Goal: Find specific page/section

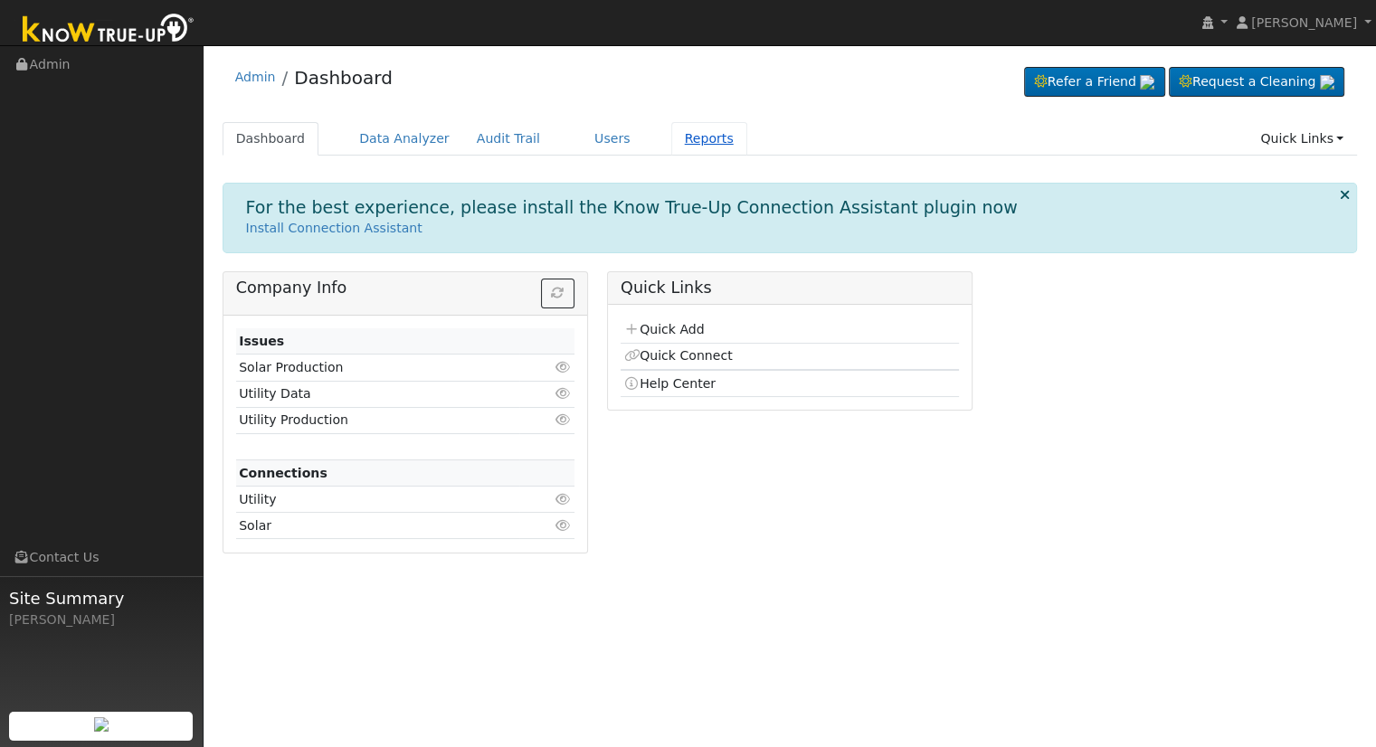
click at [671, 135] on link "Reports" at bounding box center [709, 138] width 76 height 33
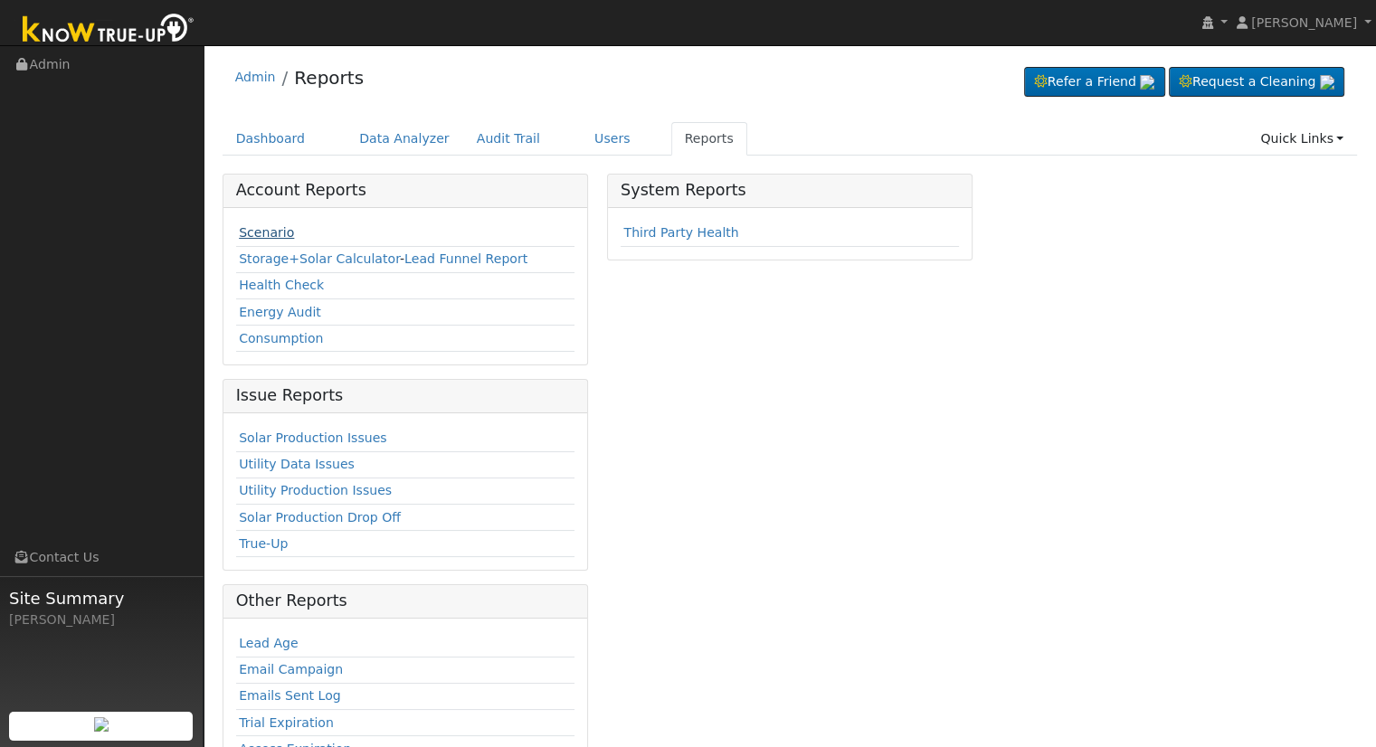
click at [269, 233] on link "Scenario" at bounding box center [266, 232] width 55 height 14
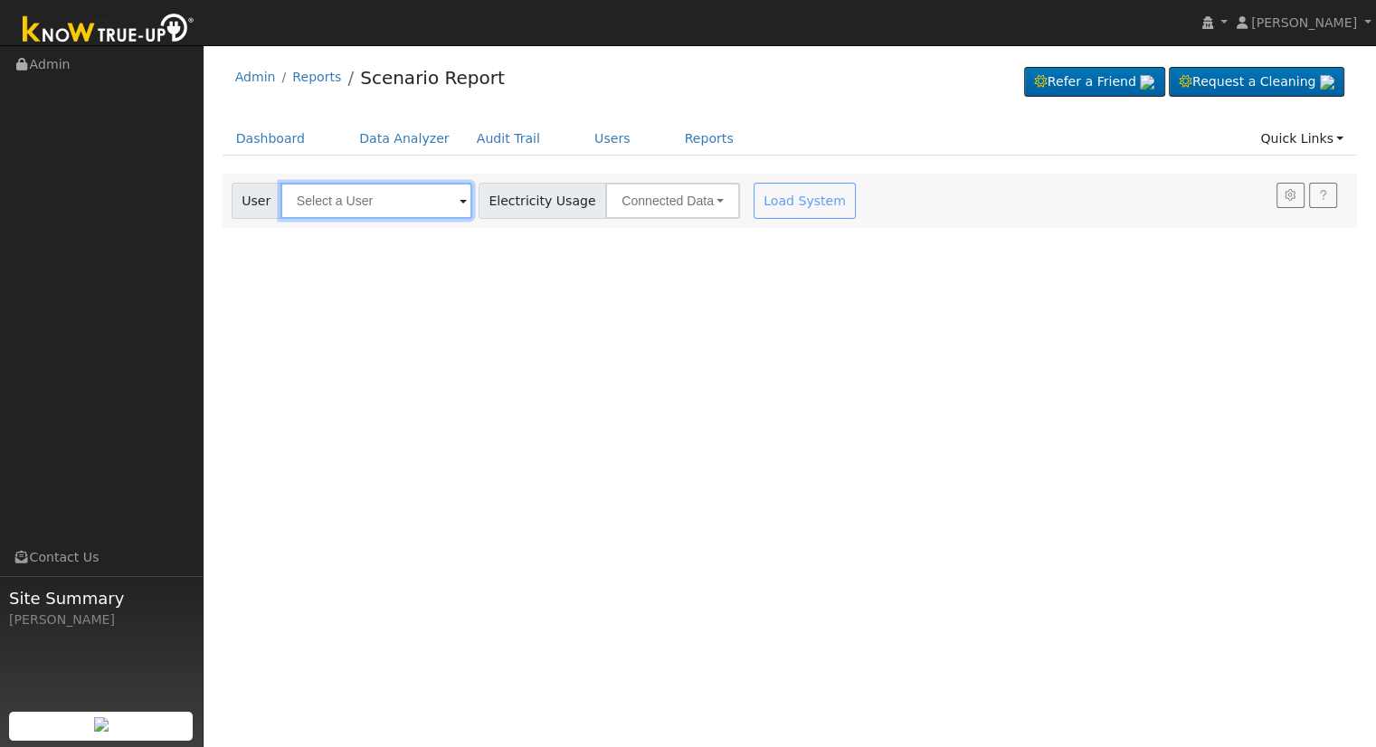
click at [298, 197] on input "text" at bounding box center [377, 201] width 192 height 36
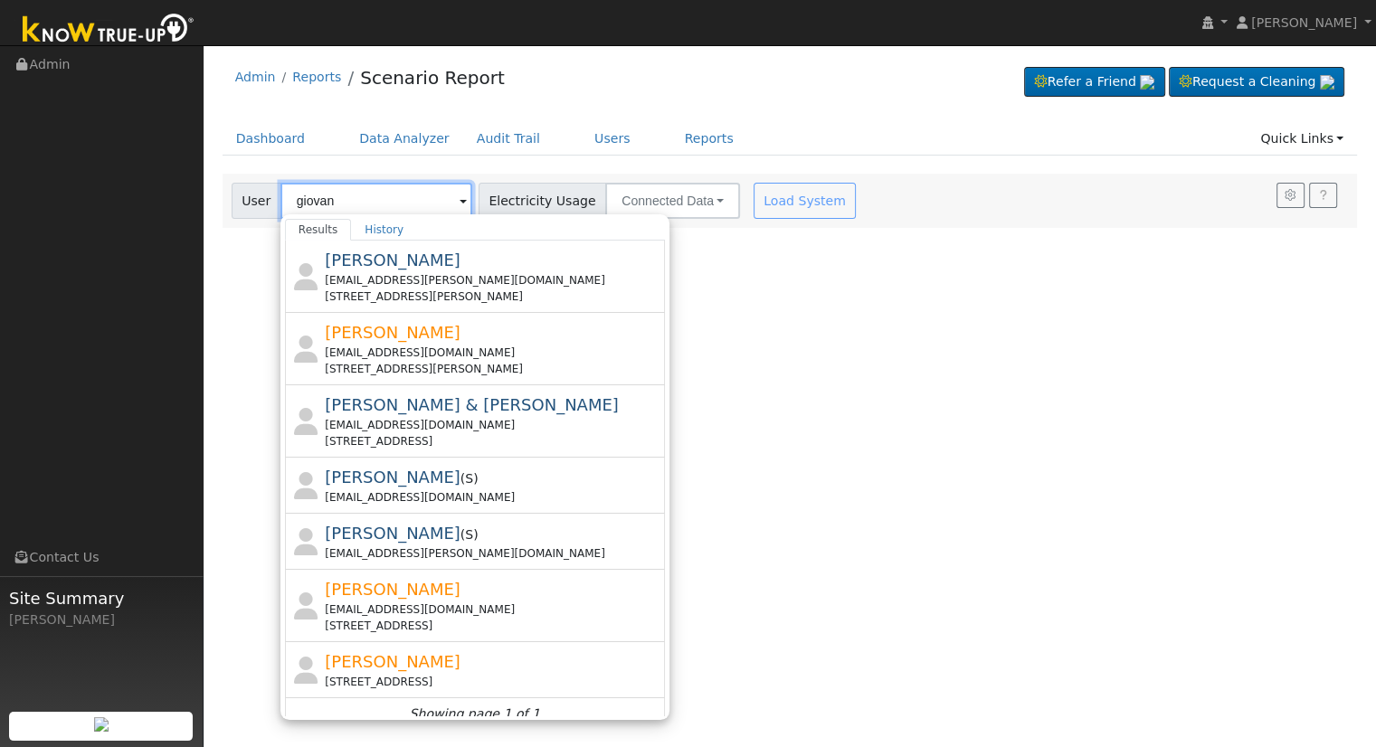
type input "giovan"
